Goal: Information Seeking & Learning: Check status

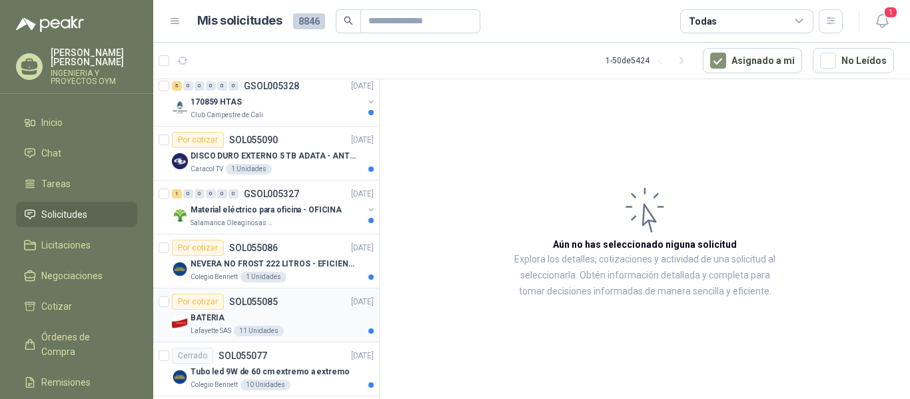
scroll to position [451, 0]
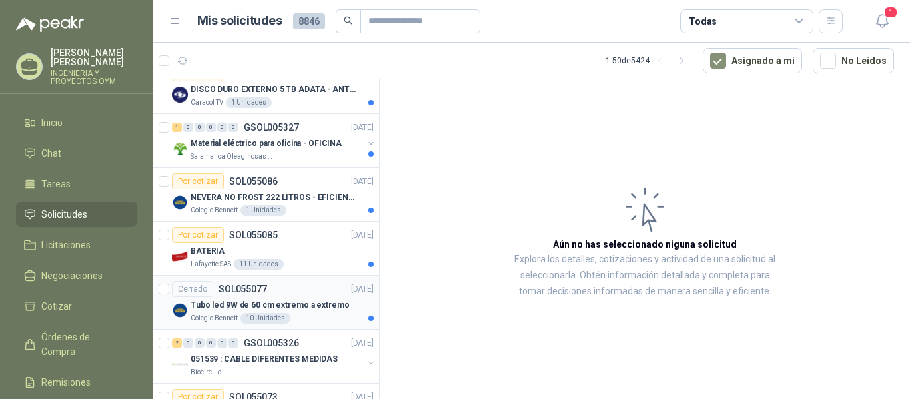
click at [260, 312] on div "Tubo led 9W de 60 cm extremo a extremo" at bounding box center [282, 305] width 183 height 16
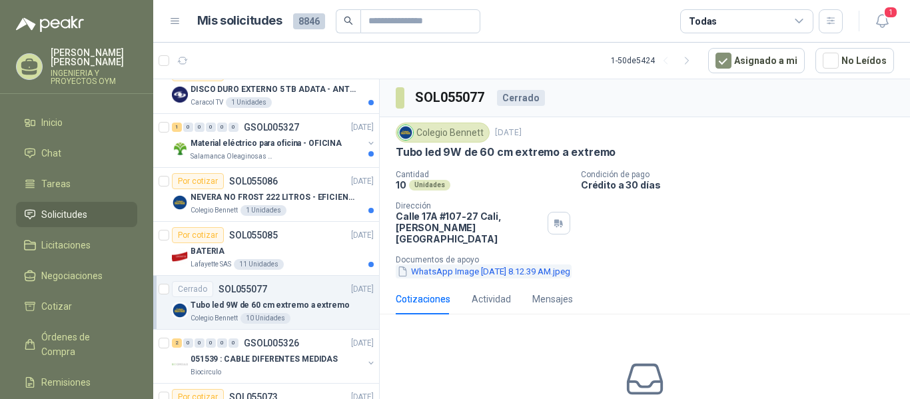
click at [530, 264] on button "WhatsApp Image [DATE] 8.12.39 AM.jpeg" at bounding box center [484, 271] width 176 height 14
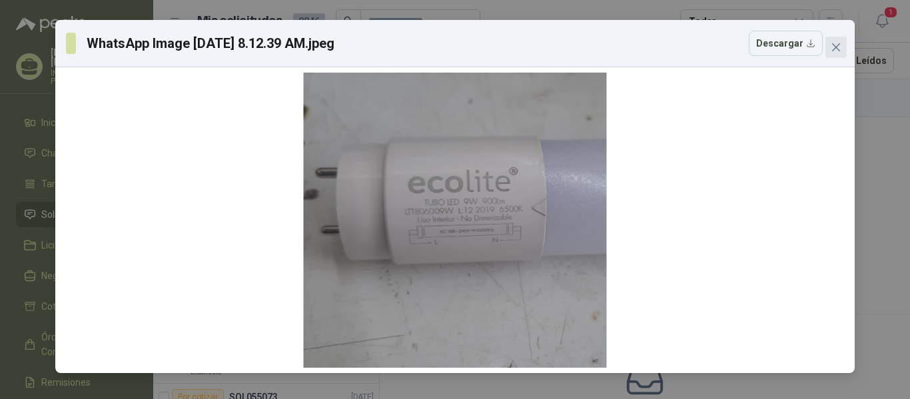
click at [831, 45] on icon "close" at bounding box center [836, 47] width 11 height 11
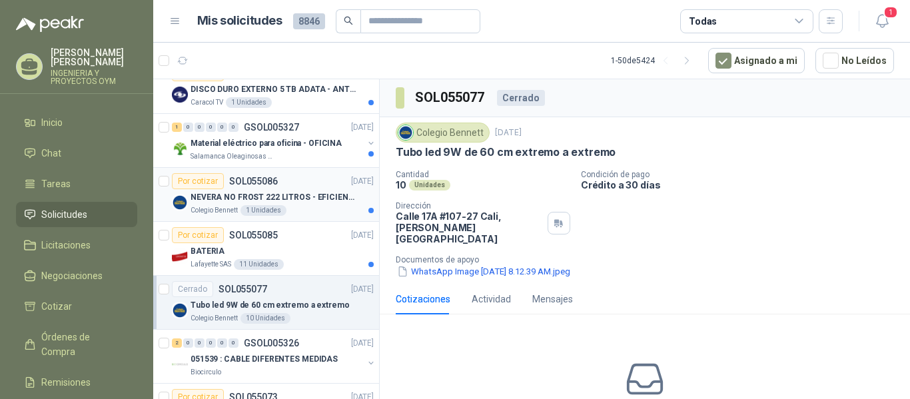
click at [264, 194] on p "NEVERA NO FROST 222 LITROS - EFICIENCIA ENERGETICA A" at bounding box center [274, 197] width 166 height 13
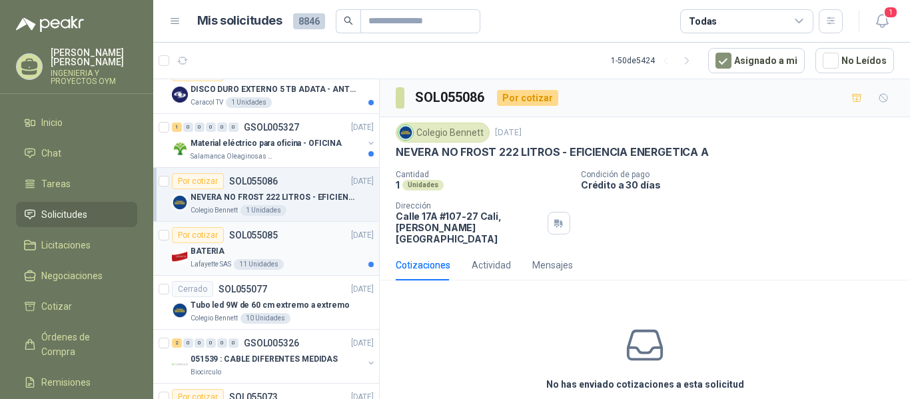
click at [270, 243] on div "BATERIA" at bounding box center [282, 251] width 183 height 16
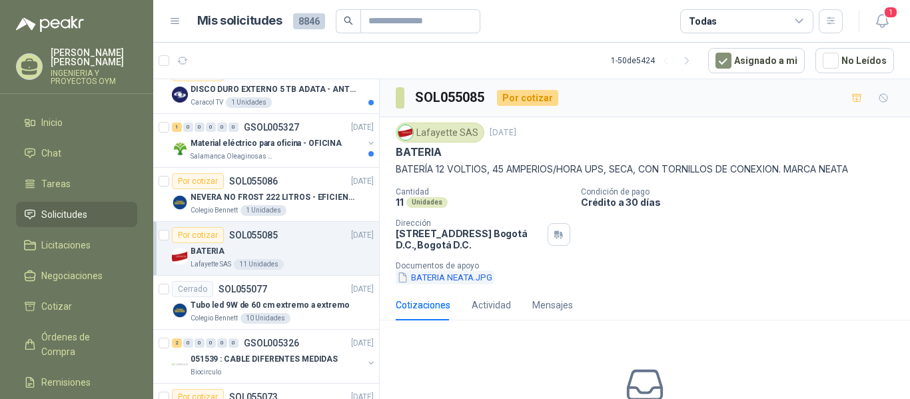
click at [462, 275] on button "BATERIA NEATA.JPG" at bounding box center [445, 277] width 98 height 14
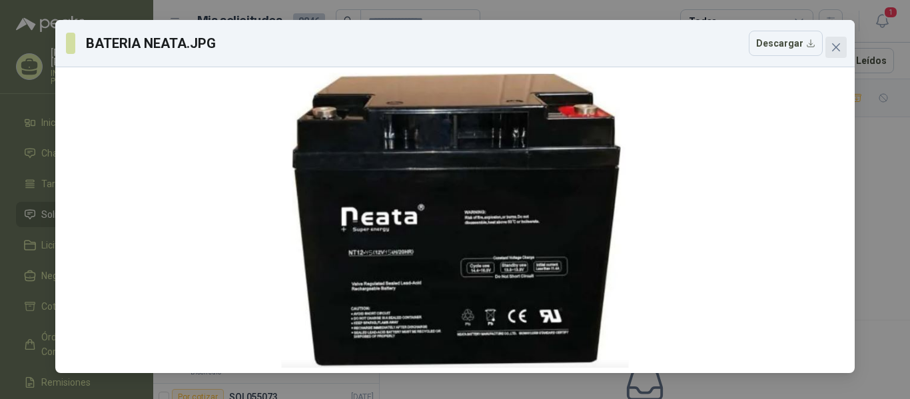
click at [838, 49] on icon "close" at bounding box center [836, 47] width 8 height 8
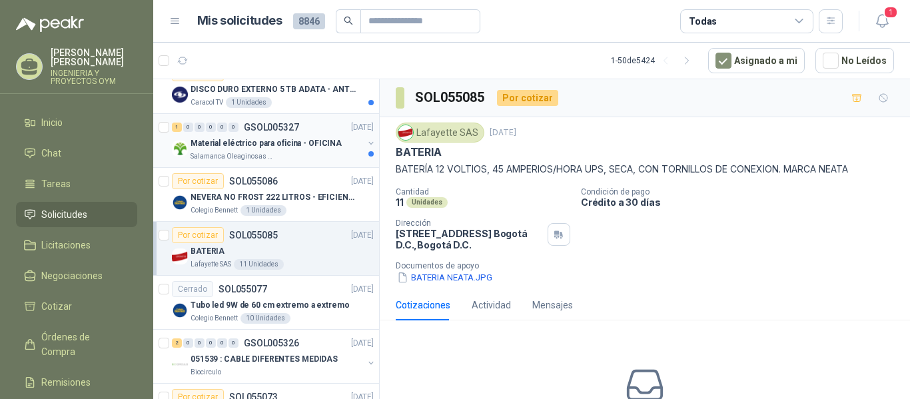
click at [299, 154] on div "Salamanca Oleaginosas SAS" at bounding box center [277, 156] width 173 height 11
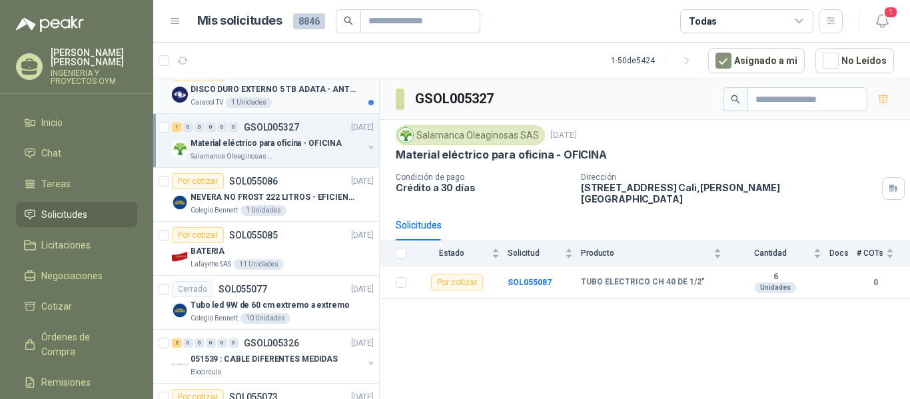
click at [272, 101] on div "Caracol TV 1 Unidades" at bounding box center [282, 102] width 183 height 11
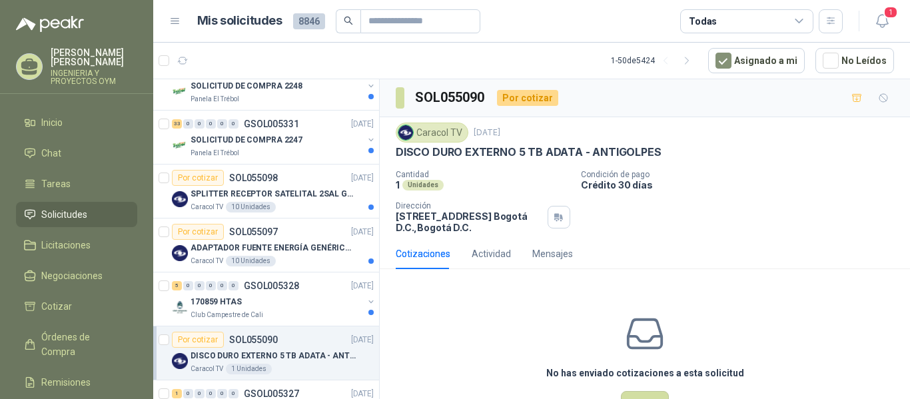
scroll to position [173, 0]
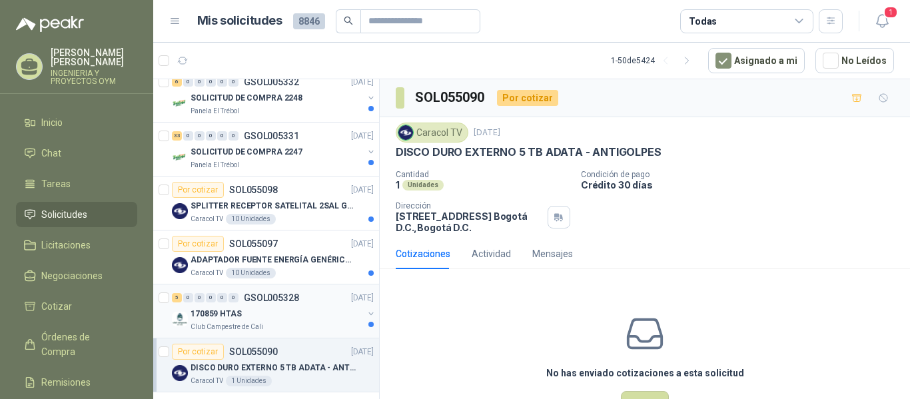
click at [259, 310] on div "170859 HTAS" at bounding box center [277, 314] width 173 height 16
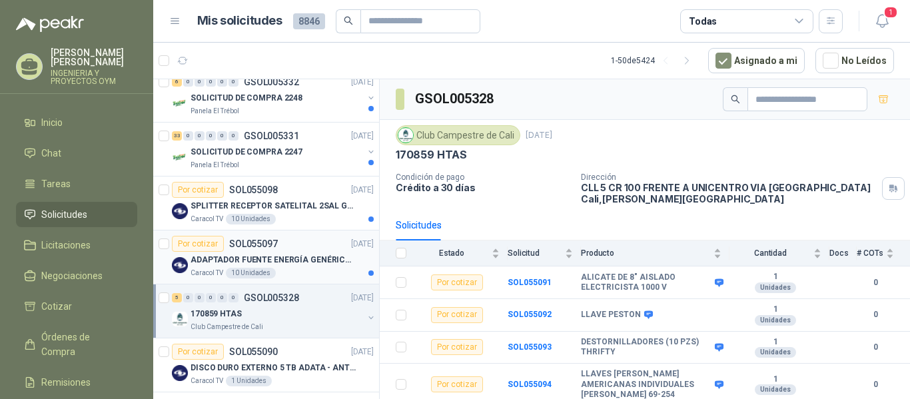
click at [277, 250] on div "Por cotizar SOL055097 08/09/25" at bounding box center [273, 244] width 202 height 16
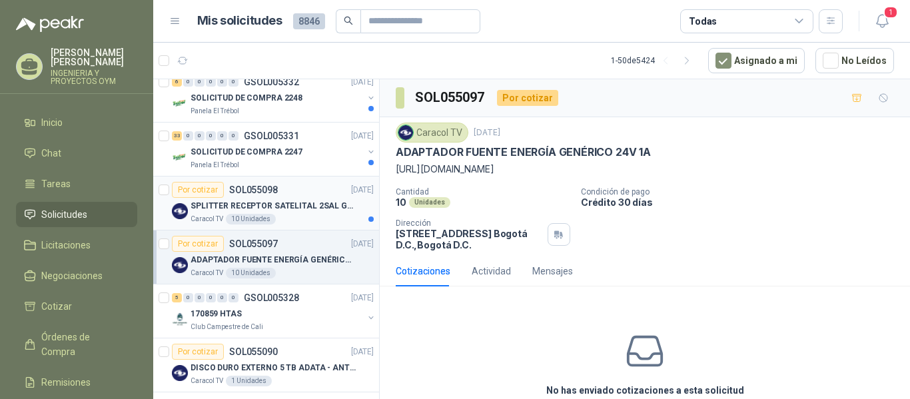
click at [276, 221] on div "Caracol TV 10 Unidades" at bounding box center [282, 219] width 183 height 11
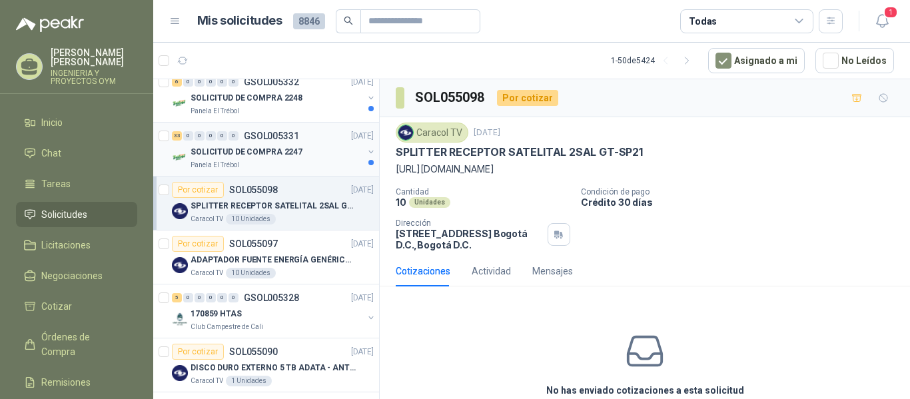
click at [289, 158] on p "SOLICITUD DE COMPRA 2247" at bounding box center [247, 152] width 112 height 13
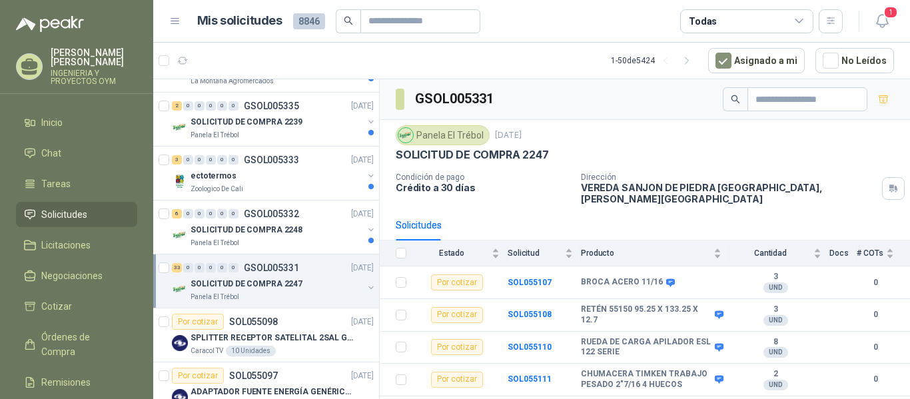
scroll to position [35, 0]
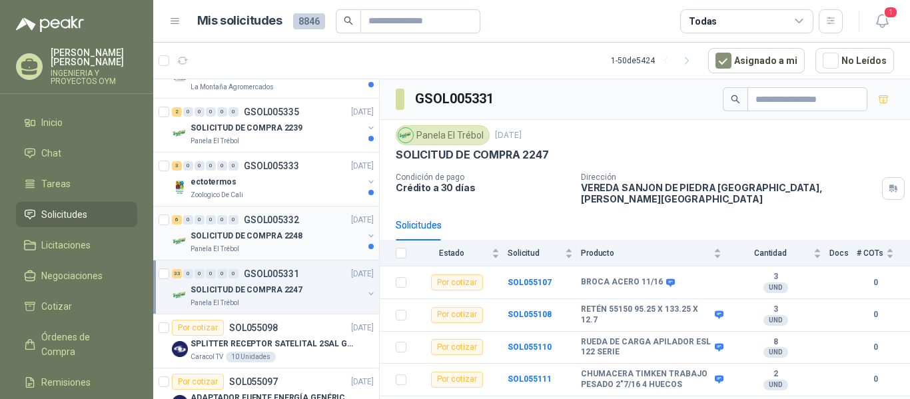
click at [304, 229] on div "SOLICITUD DE COMPRA 2248" at bounding box center [277, 236] width 173 height 16
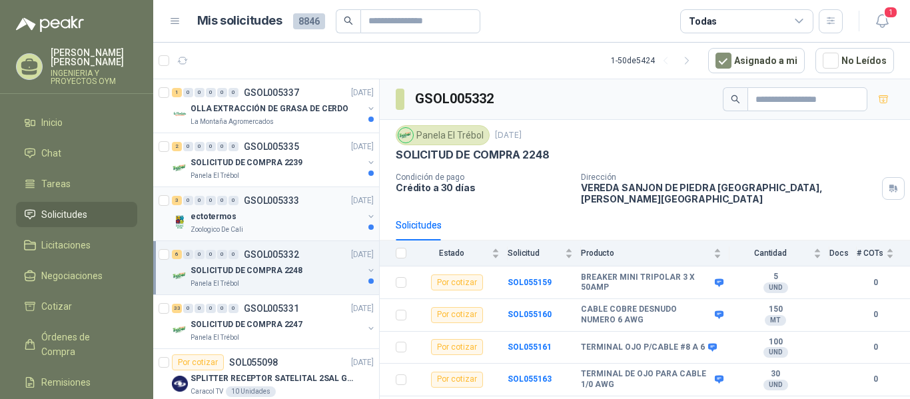
click at [258, 228] on div "Zoologico De Cali" at bounding box center [277, 230] width 173 height 11
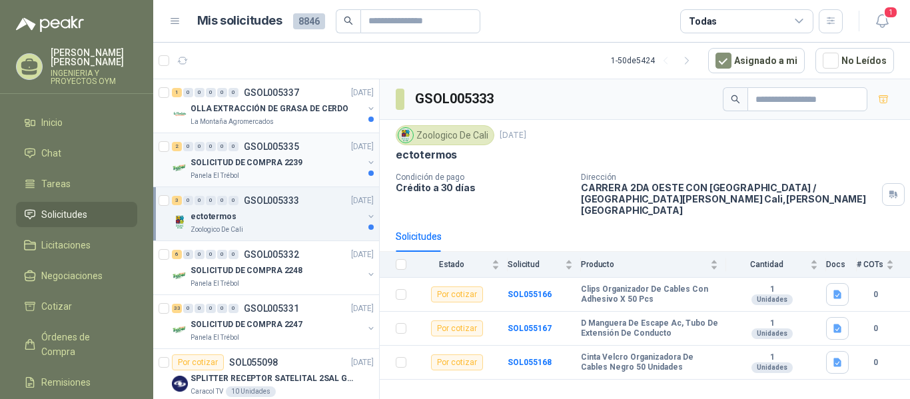
click at [287, 157] on p "SOLICITUD DE COMPRA 2239" at bounding box center [247, 163] width 112 height 13
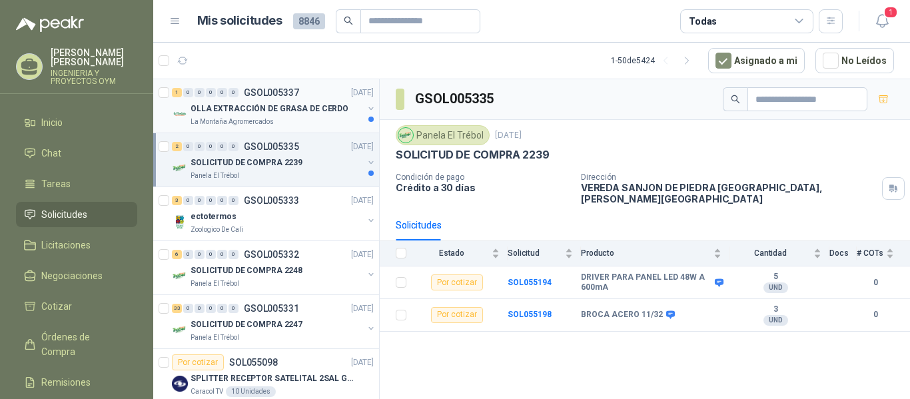
click at [287, 125] on div "La Montaña Agromercados" at bounding box center [277, 122] width 173 height 11
